Goal: Task Accomplishment & Management: Manage account settings

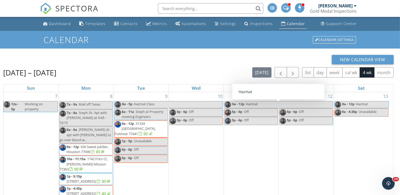
click at [291, 21] on div "Calendar" at bounding box center [296, 23] width 18 height 5
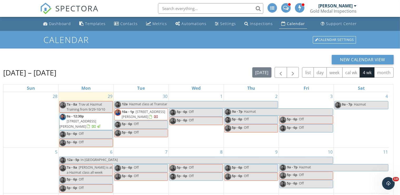
click at [162, 112] on span "7917 Coastal Praire Drive, Porter 77365" at bounding box center [143, 114] width 43 height 10
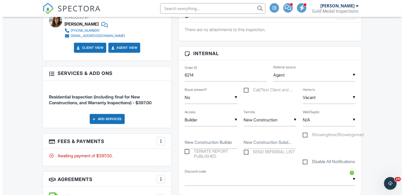
scroll to position [316, 0]
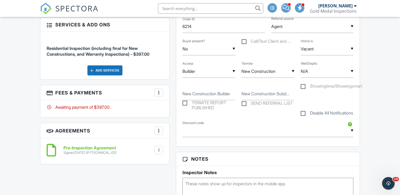
click at [160, 91] on div at bounding box center [158, 92] width 5 height 5
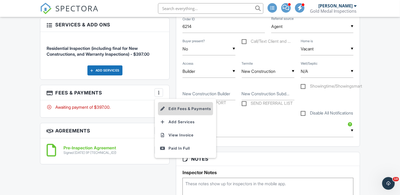
click at [172, 107] on li "Edit Fees & Payments" at bounding box center [185, 108] width 55 height 13
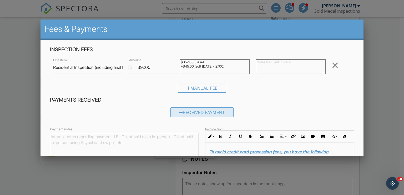
click at [205, 113] on div "Received Payment" at bounding box center [202, 111] width 63 height 9
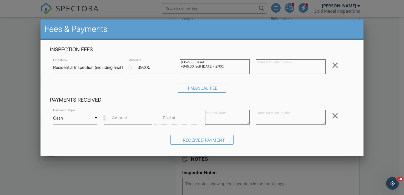
click at [95, 117] on input "Cash" at bounding box center [75, 117] width 44 height 13
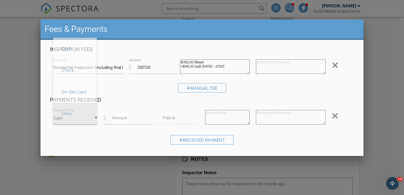
click at [78, 114] on span "Other" at bounding box center [74, 113] width 35 height 13
type input "Other"
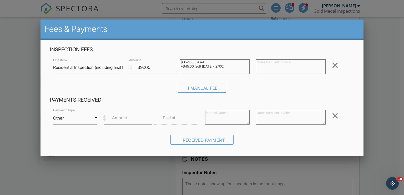
click at [124, 117] on label "Amount" at bounding box center [119, 117] width 15 height 6
click at [124, 117] on input "Amount" at bounding box center [128, 117] width 49 height 13
type input "397"
click at [183, 117] on input "text" at bounding box center [177, 117] width 44 height 13
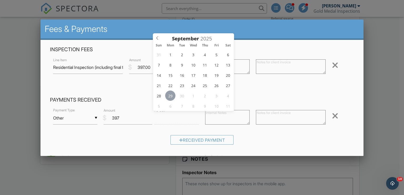
type input "[DATE] 12:00 PM"
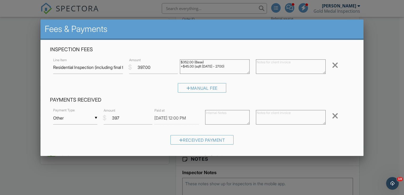
click at [234, 118] on textarea at bounding box center [227, 117] width 44 height 14
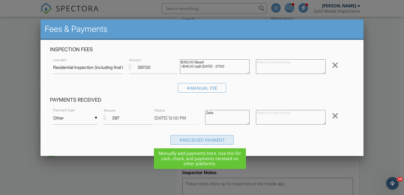
type textarea "Zelle"
click at [207, 138] on div "Received Payment" at bounding box center [202, 139] width 63 height 9
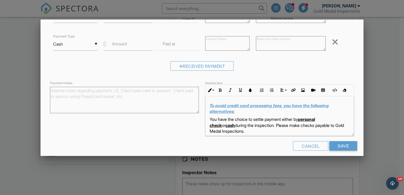
scroll to position [106, 0]
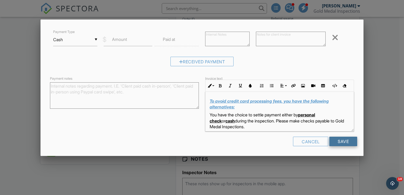
click at [339, 140] on input "Save" at bounding box center [344, 140] width 28 height 9
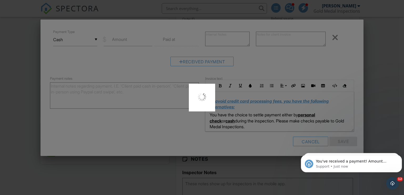
scroll to position [0, 0]
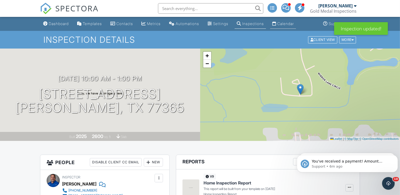
click at [288, 21] on link "Calendar" at bounding box center [283, 24] width 26 height 10
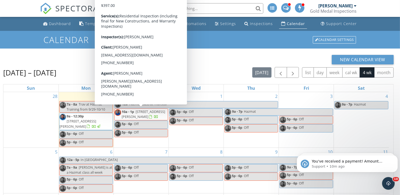
click at [239, 48] on div "Calendar Calendar Settings" at bounding box center [200, 40] width 400 height 18
